Goal: Task Accomplishment & Management: Manage account settings

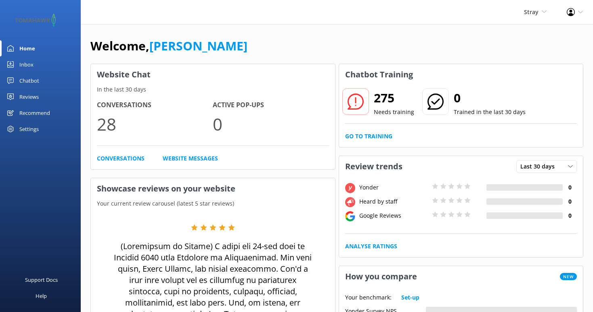
click at [22, 80] on div "Chatbot" at bounding box center [29, 81] width 20 height 16
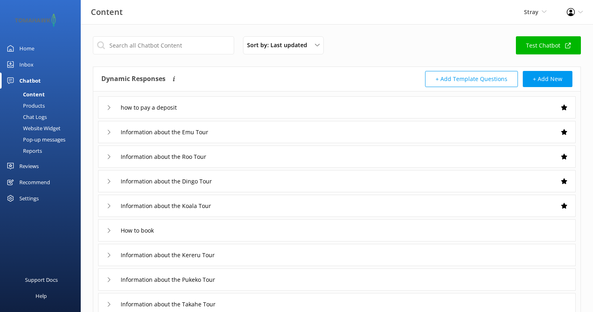
click at [41, 138] on div "Pop-up messages" at bounding box center [35, 139] width 61 height 11
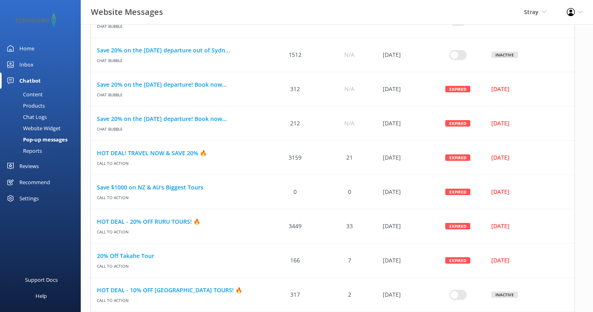
scroll to position [64, 0]
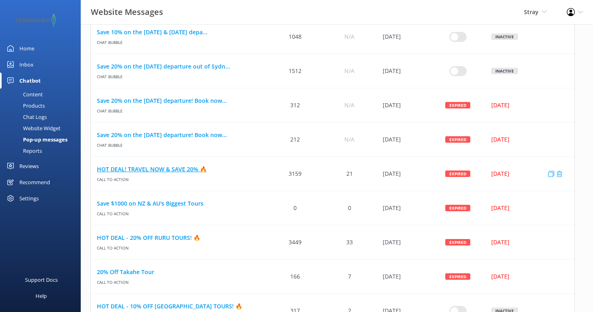
click at [162, 165] on link "HOT DEAL! TRAVEL NOW & SAVE 20% 🔥" at bounding box center [179, 169] width 165 height 9
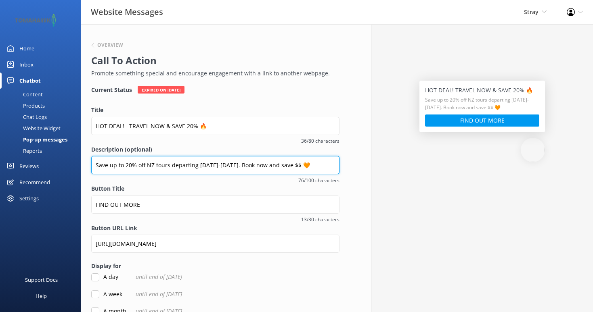
click at [94, 166] on input "Save up to 20% off NZ tours departing [DATE]-[DATE]. Book now and save $$ 🧡" at bounding box center [215, 165] width 248 height 18
drag, startPoint x: 238, startPoint y: 167, endPoint x: 228, endPoint y: 165, distance: 9.9
click at [228, 165] on input "LAST DAY!! Save up to 20% off NZ tours departing [DATE]-[DATE]. Book now and sa…" at bounding box center [215, 165] width 248 height 18
type input "LAST DAY!! Save up to 20% off NZ tours departing [DATE]-[DATE]. Book now and sa…"
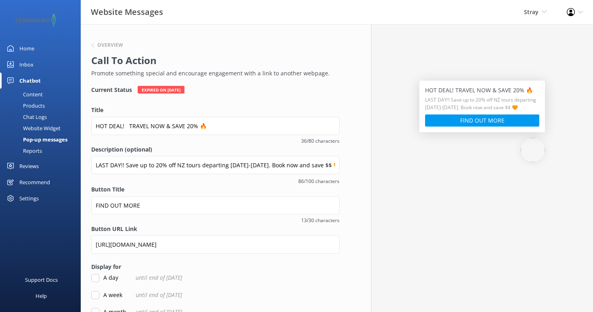
click at [27, 46] on div "Home" at bounding box center [26, 48] width 15 height 16
